Goal: Task Accomplishment & Management: Manage account settings

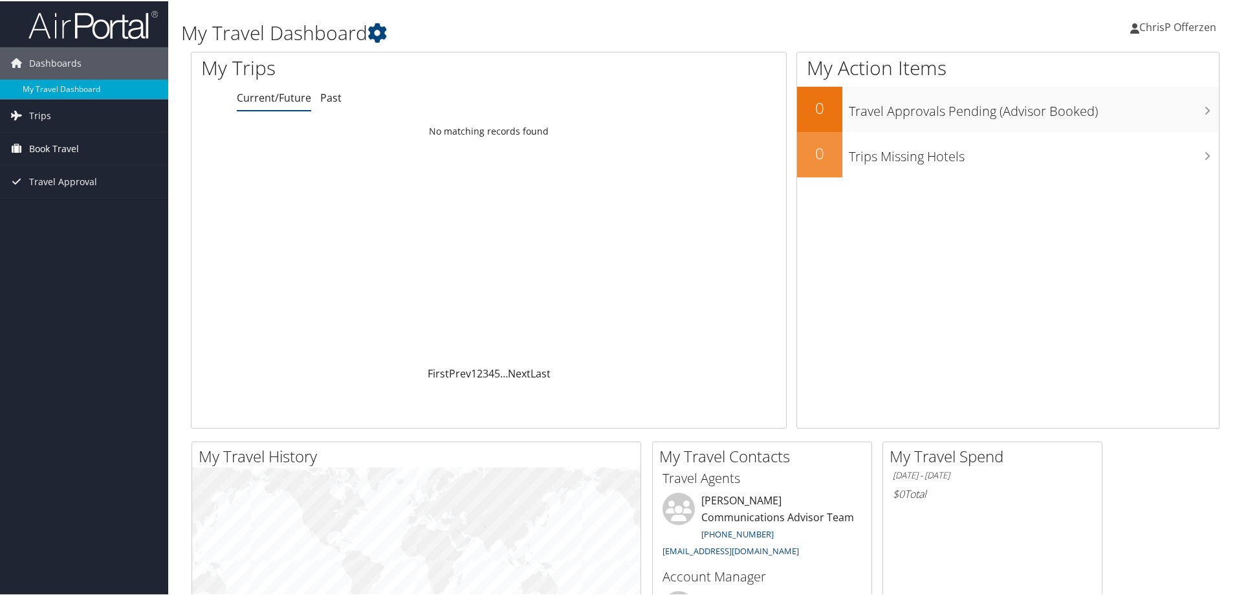
click at [56, 142] on span "Book Travel" at bounding box center [54, 147] width 50 height 32
click at [91, 216] on link "Book/Manage Online Trips" at bounding box center [84, 212] width 168 height 19
click at [1172, 27] on span "ChrisP Offerzen" at bounding box center [1178, 26] width 77 height 14
click at [1087, 212] on link "Sign Out" at bounding box center [1142, 211] width 144 height 22
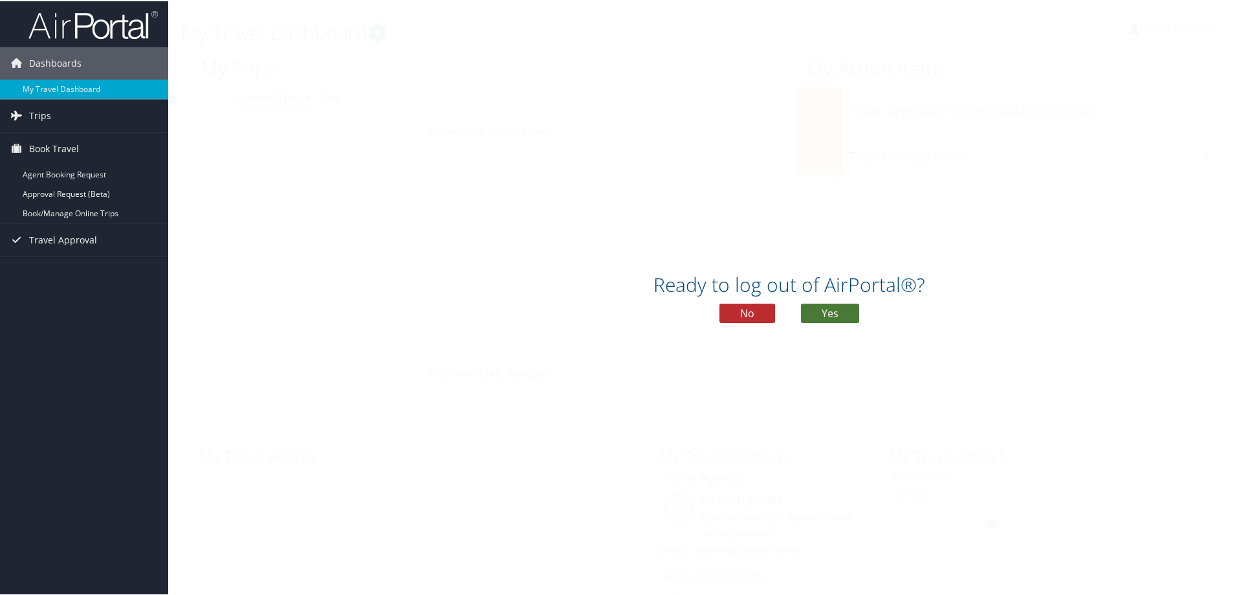
click at [821, 303] on button "Yes" at bounding box center [830, 311] width 58 height 19
